Goal: Transaction & Acquisition: Purchase product/service

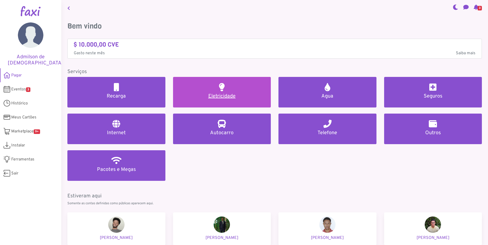
click at [218, 94] on h5 "Eletricidade" at bounding box center [222, 96] width 86 height 6
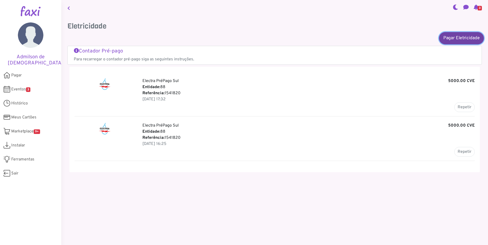
click at [457, 39] on link "Pagar Eletricidade" at bounding box center [461, 38] width 45 height 12
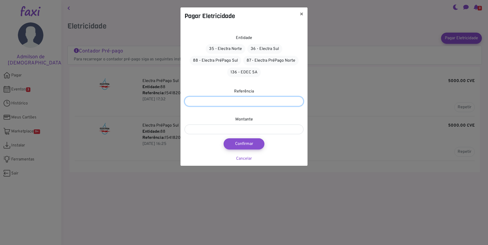
click at [239, 103] on input "number" at bounding box center [243, 102] width 119 height 10
type input "*******"
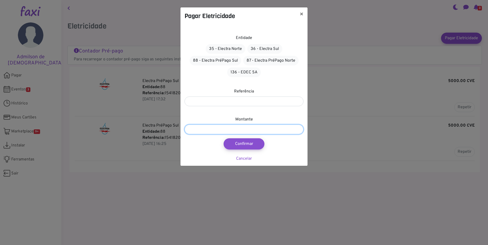
click at [235, 131] on input "number" at bounding box center [243, 130] width 119 height 10
type input "***"
click at [218, 62] on link "88 - Electra PréPago Sul" at bounding box center [216, 61] width 52 height 10
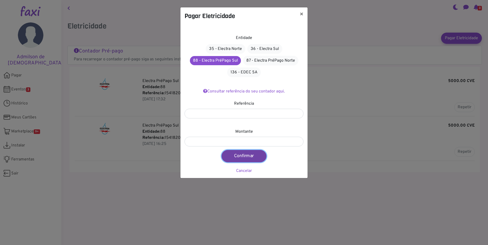
click at [245, 156] on button "Confirmar" at bounding box center [243, 156] width 45 height 12
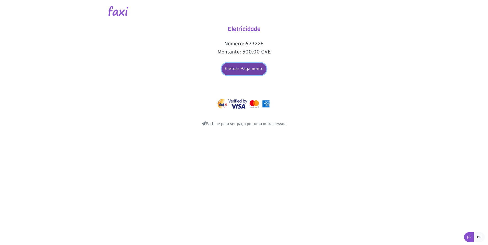
click at [239, 67] on link "Efetuar Pagamento" at bounding box center [243, 69] width 45 height 12
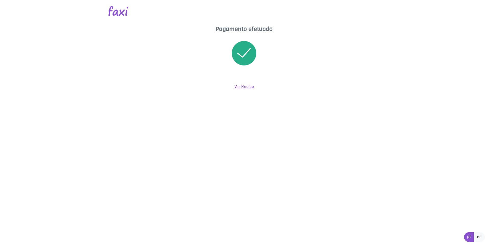
click at [241, 88] on link "Ver Recibo" at bounding box center [244, 86] width 20 height 5
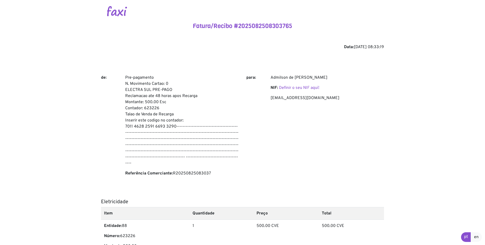
click at [211, 51] on div "Fatura/Recibo #2025082508303765 Data: [DATE] 08:33:19 de: Pre-pagamento N. Movi…" at bounding box center [242, 174] width 283 height 304
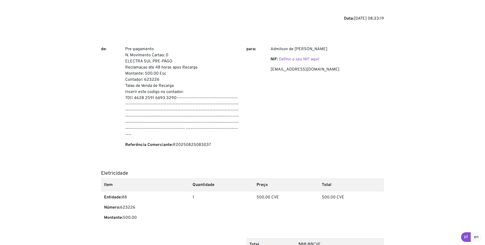
scroll to position [5, 0]
